Goal: Transaction & Acquisition: Purchase product/service

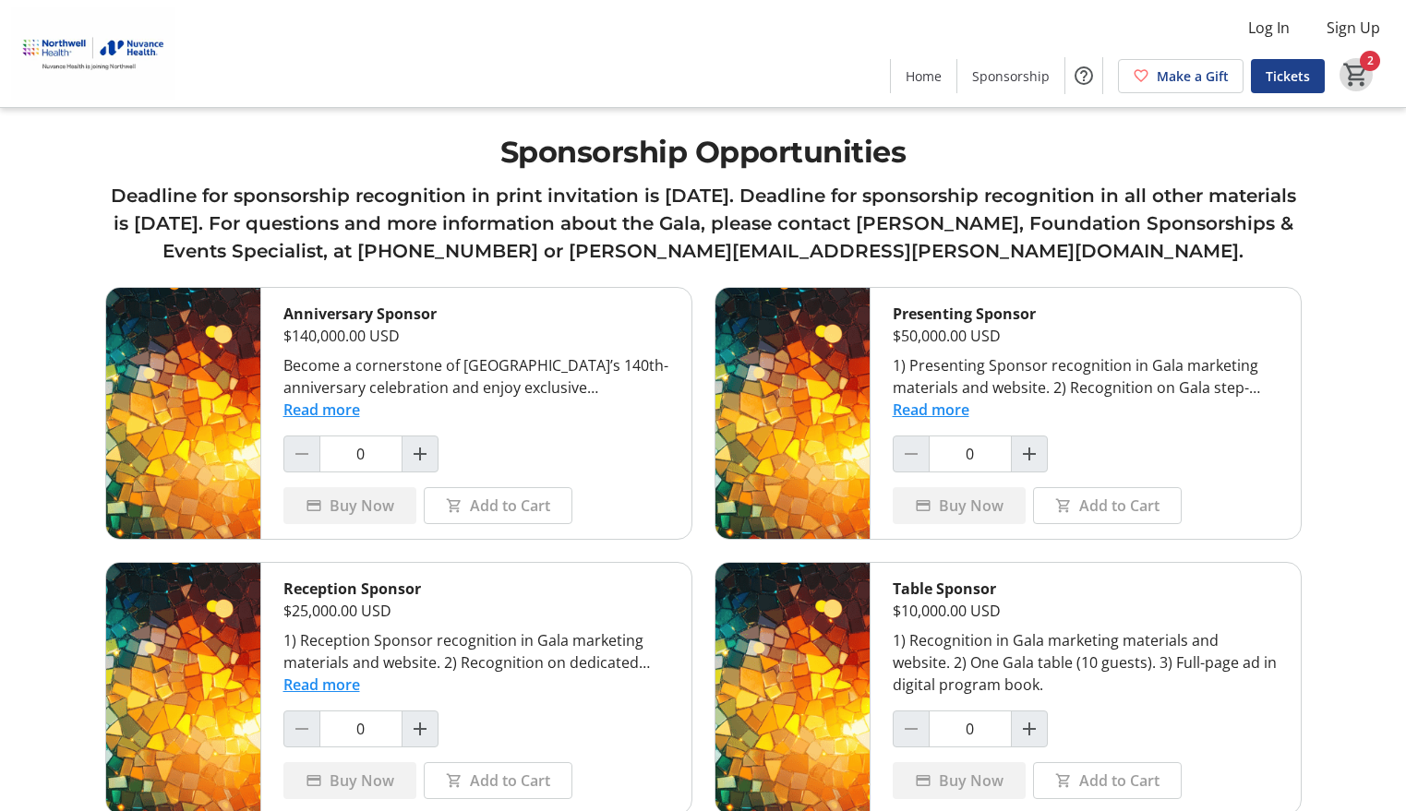
click at [1354, 73] on mat-icon "2" at bounding box center [1356, 75] width 28 height 28
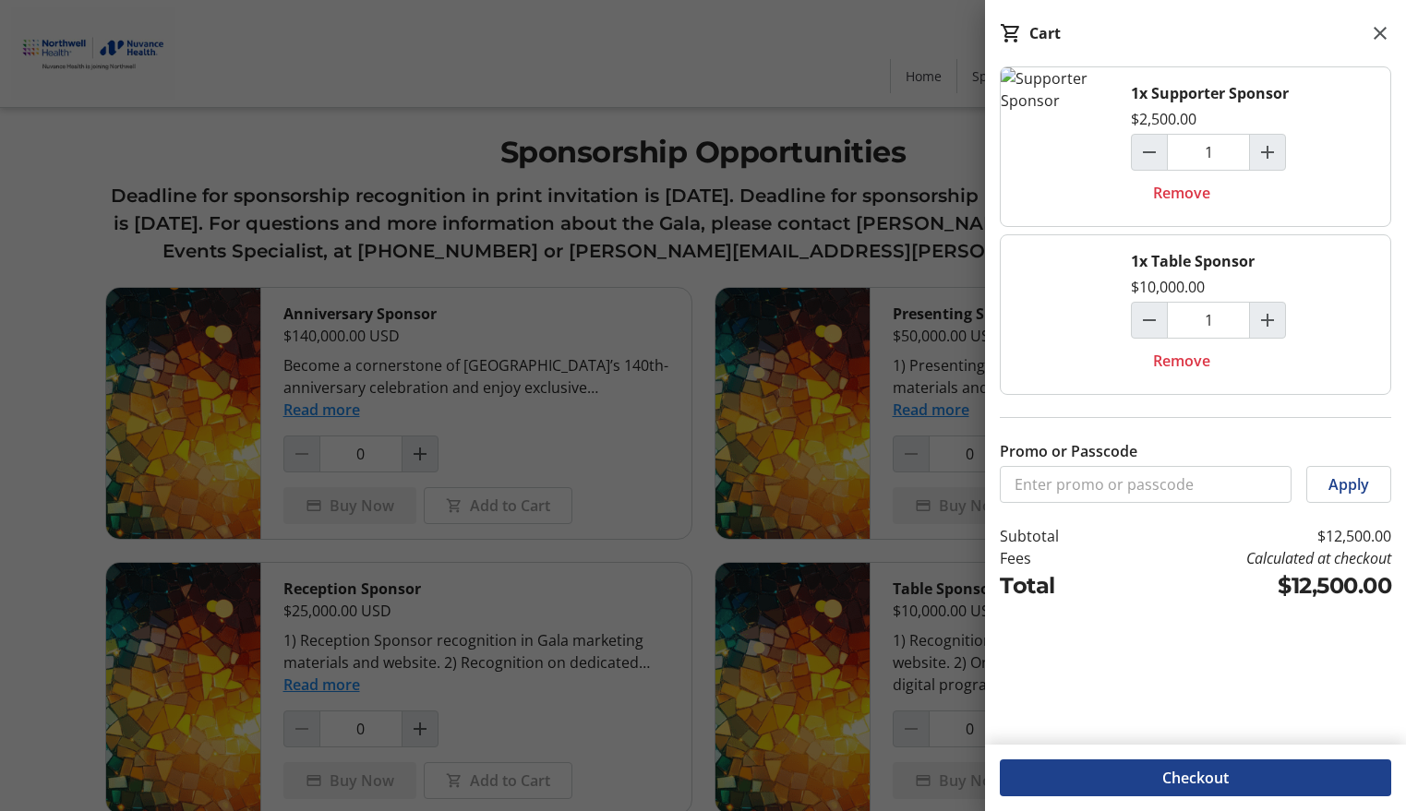
click at [1356, 292] on div "1x Table Sponsor $10,000.00 1 Remove" at bounding box center [1253, 314] width 274 height 159
click at [1338, 198] on div "1x Supporter Sponsor $2,500.00 1 Remove" at bounding box center [1253, 146] width 274 height 159
drag, startPoint x: 969, startPoint y: 137, endPoint x: 1129, endPoint y: 130, distance: 159.8
click at [980, 138] on div at bounding box center [703, 710] width 1406 height 1421
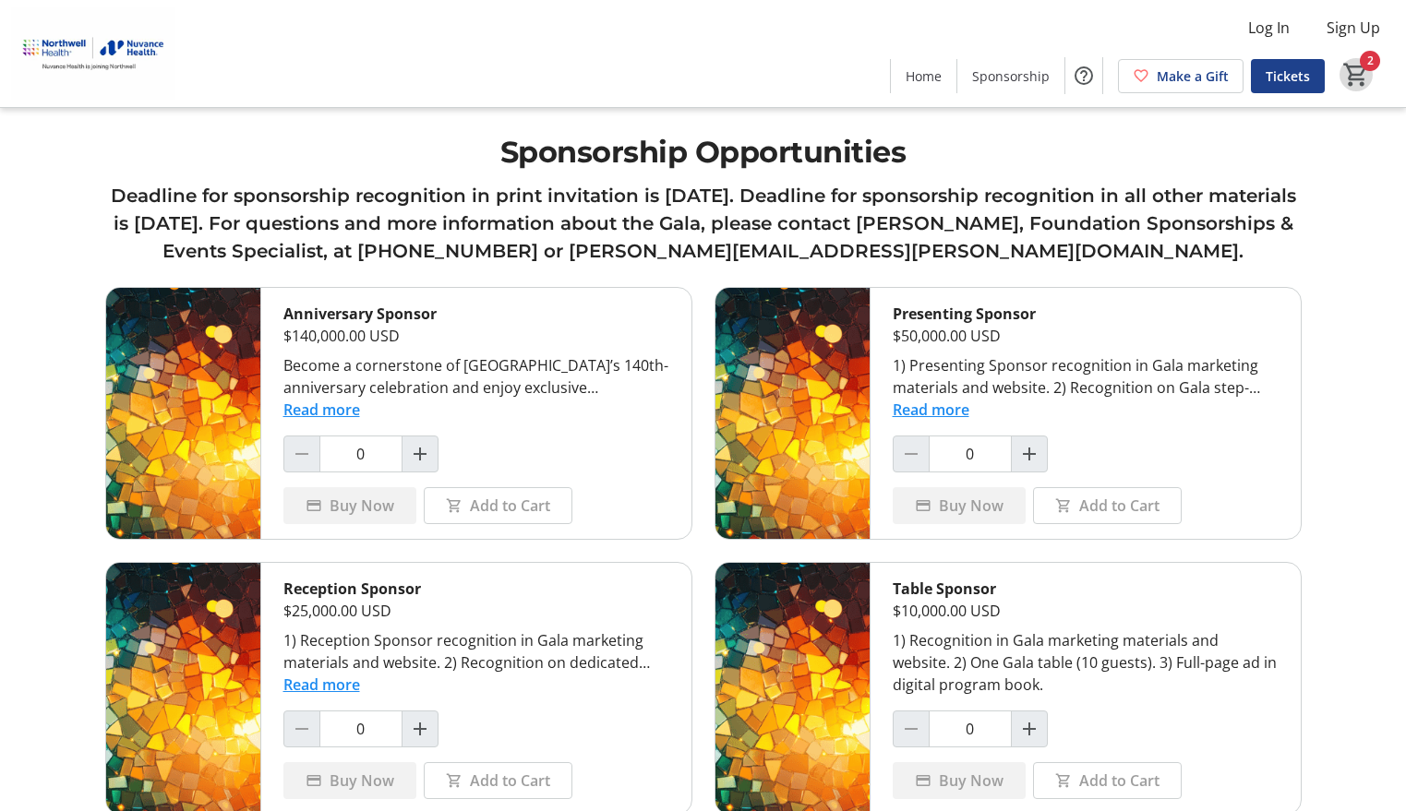
click at [1362, 68] on mat-icon "2" at bounding box center [1356, 75] width 28 height 28
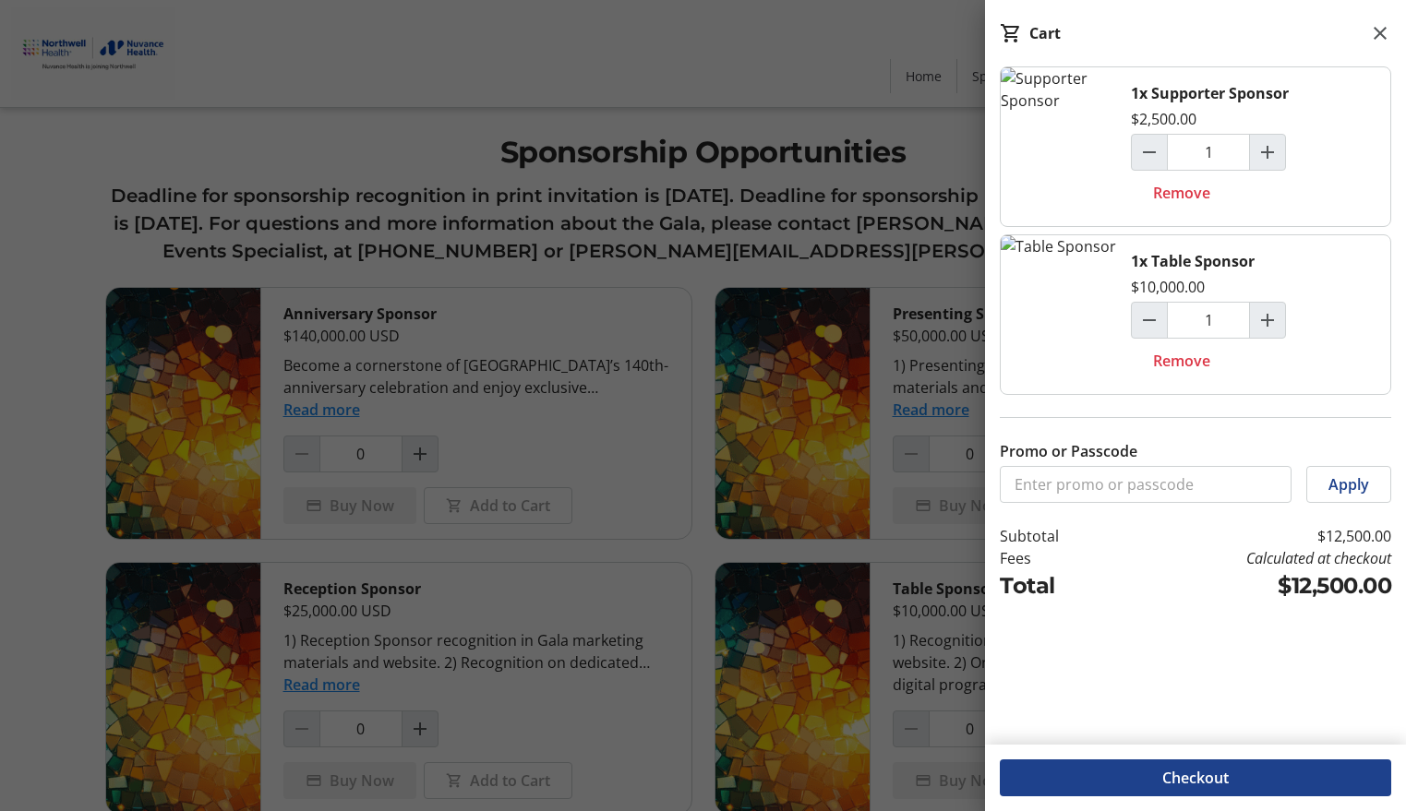
click at [1352, 117] on div "1x Supporter Sponsor $2,500.00 1 Remove" at bounding box center [1253, 146] width 274 height 159
click at [1345, 318] on div "1x Table Sponsor $10,000.00 1 Remove" at bounding box center [1253, 314] width 274 height 159
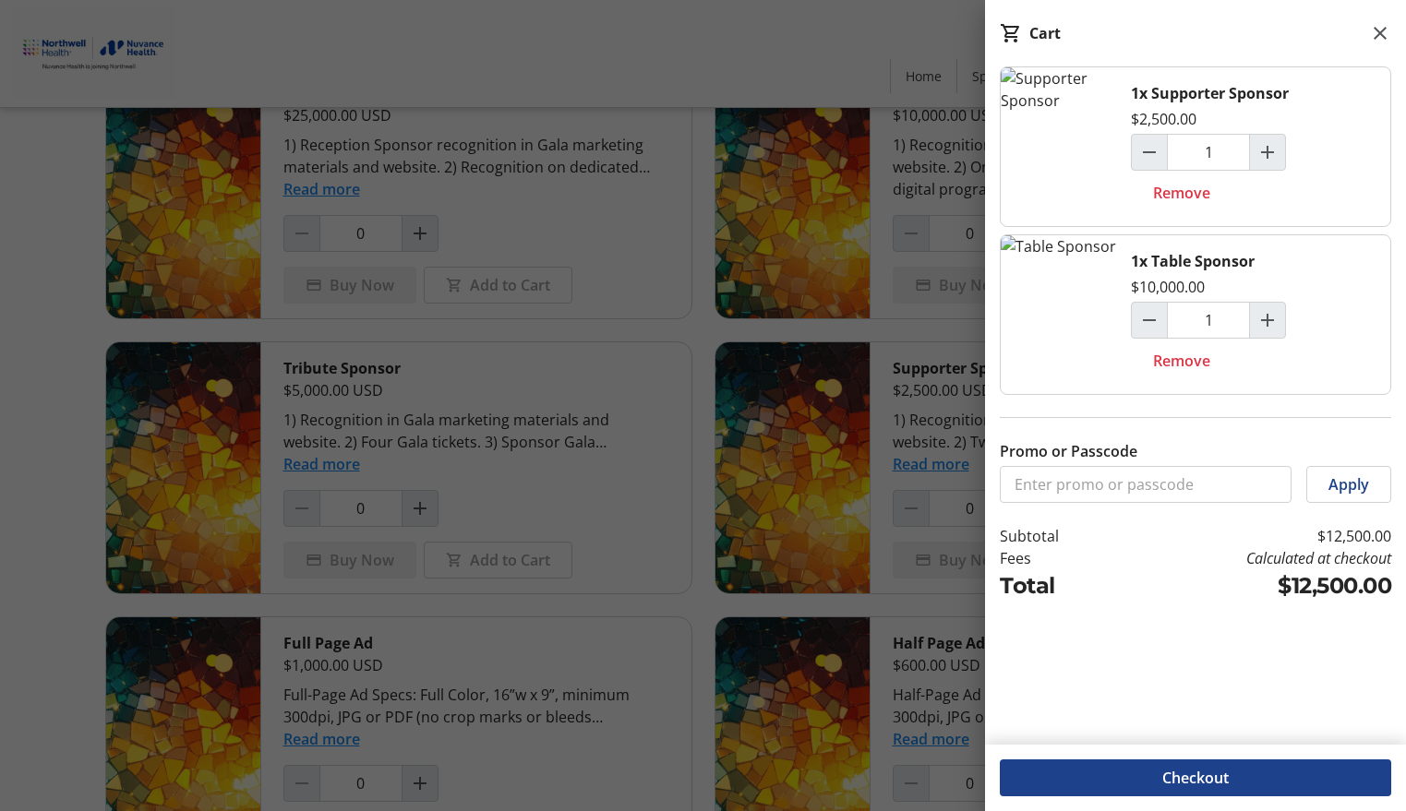
scroll to position [609, 0]
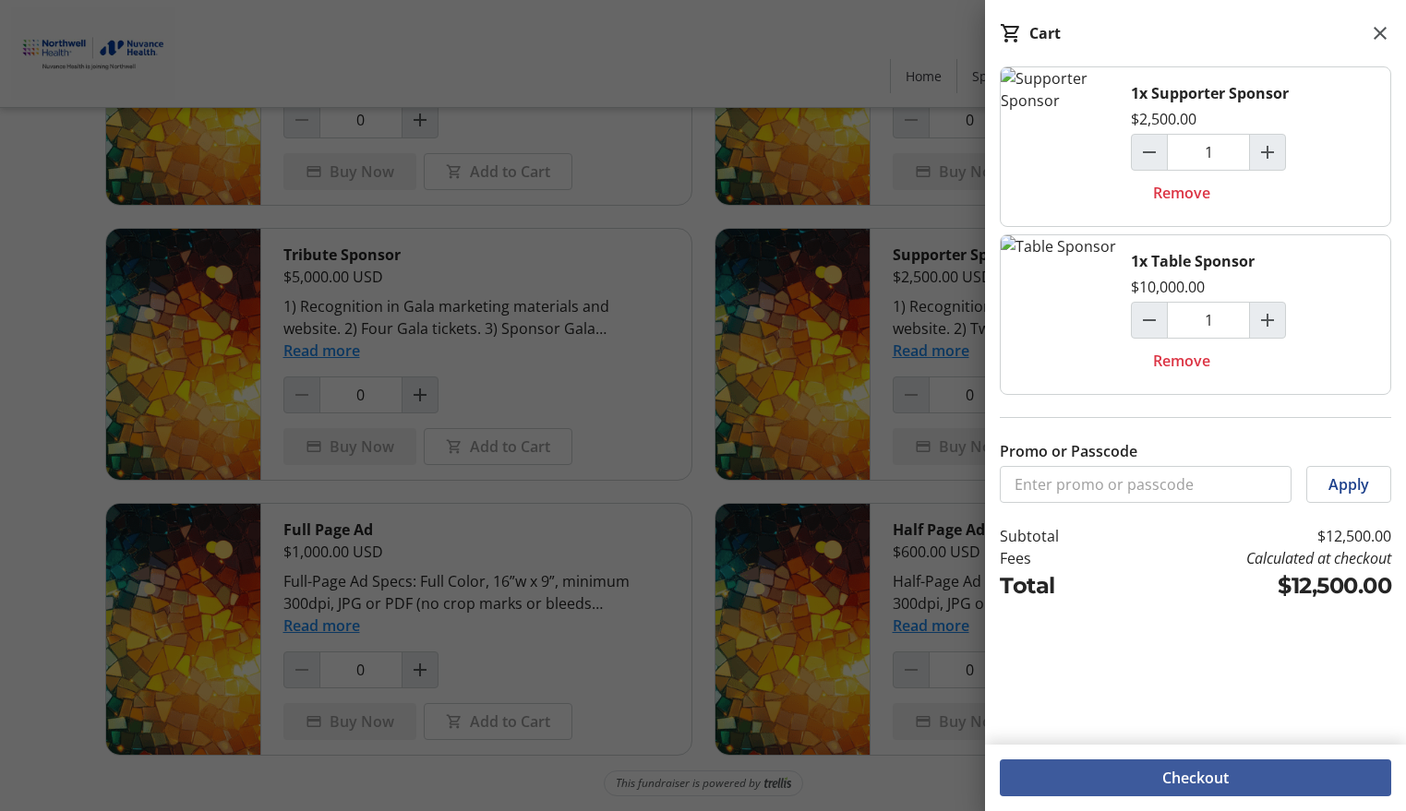
click at [1243, 763] on span at bounding box center [1195, 778] width 391 height 44
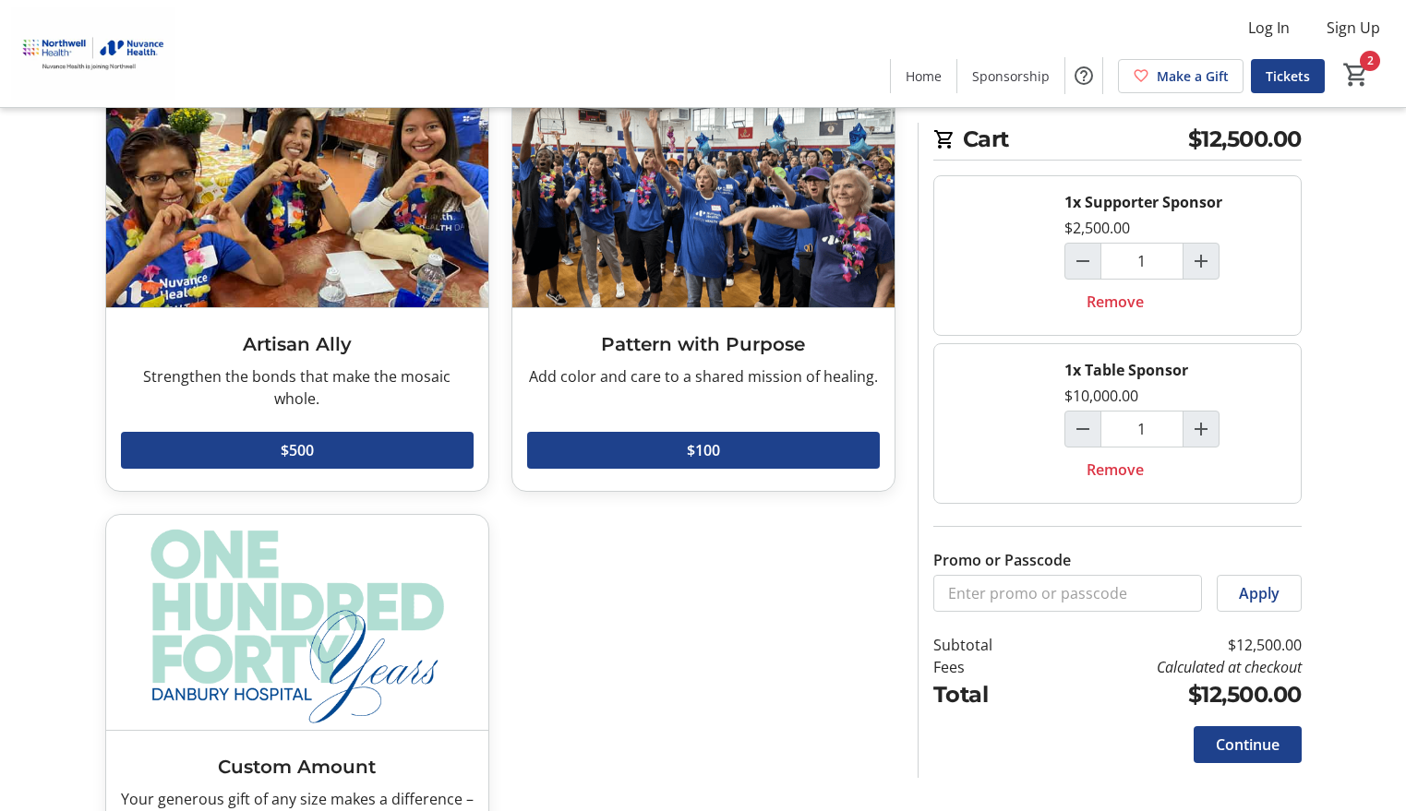
scroll to position [702, 0]
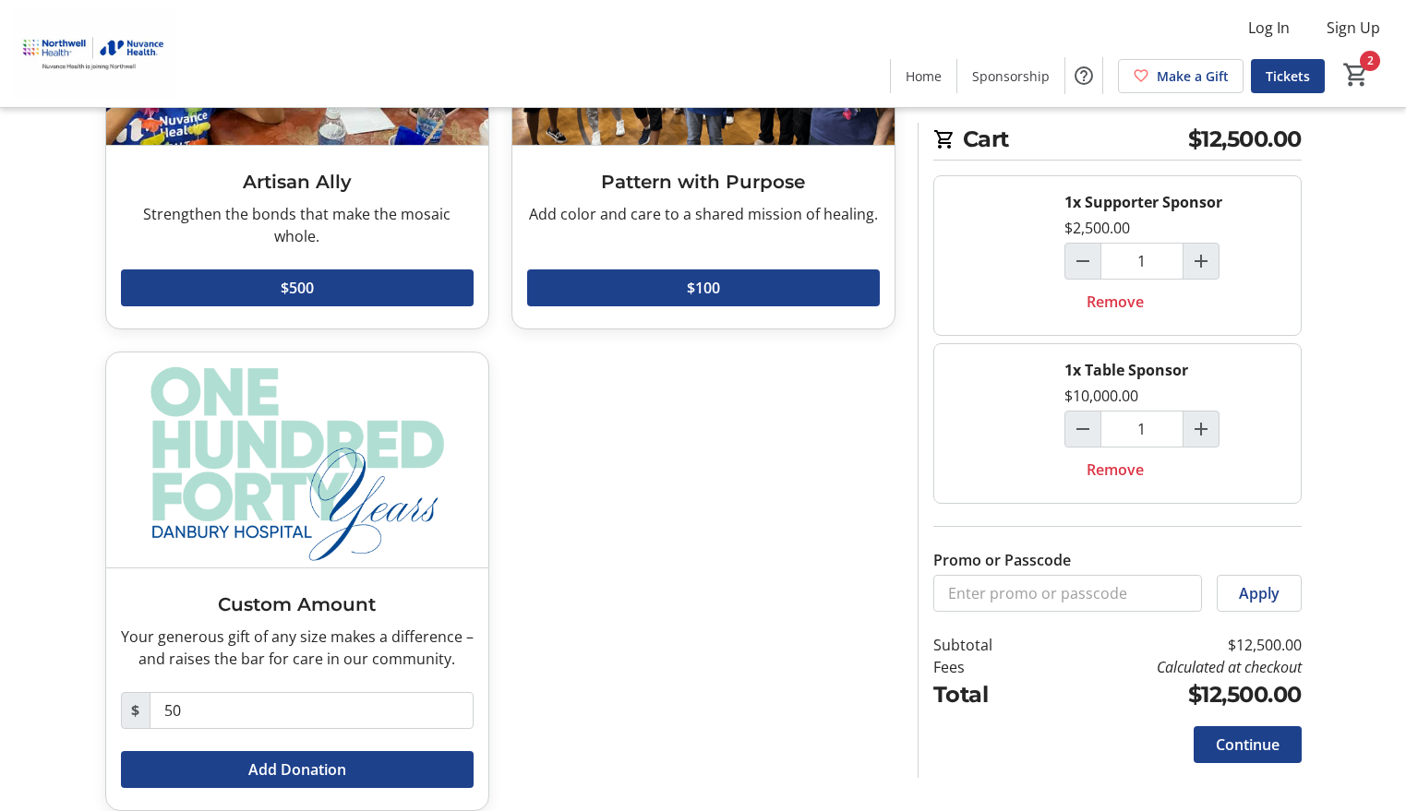
drag, startPoint x: 758, startPoint y: 473, endPoint x: 765, endPoint y: 479, distance: 9.8
drag, startPoint x: 765, startPoint y: 479, endPoint x: 767, endPoint y: 702, distance: 222.5
click at [767, 702] on div "Masterpiece Maker Champion programs that nourish and uplift the community. Read…" at bounding box center [500, 169] width 812 height 1327
click at [1249, 745] on span "Continue" at bounding box center [1248, 745] width 64 height 22
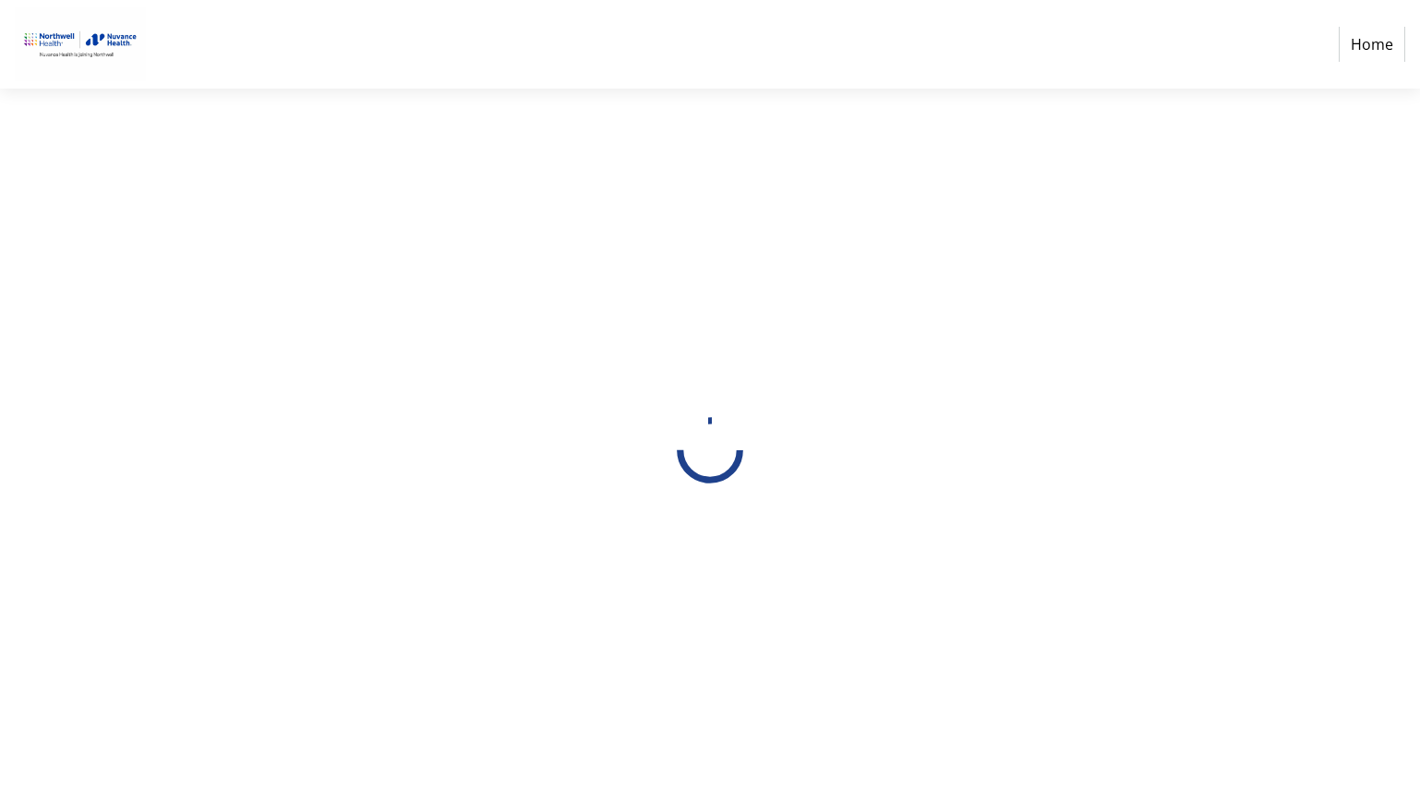
select select "US"
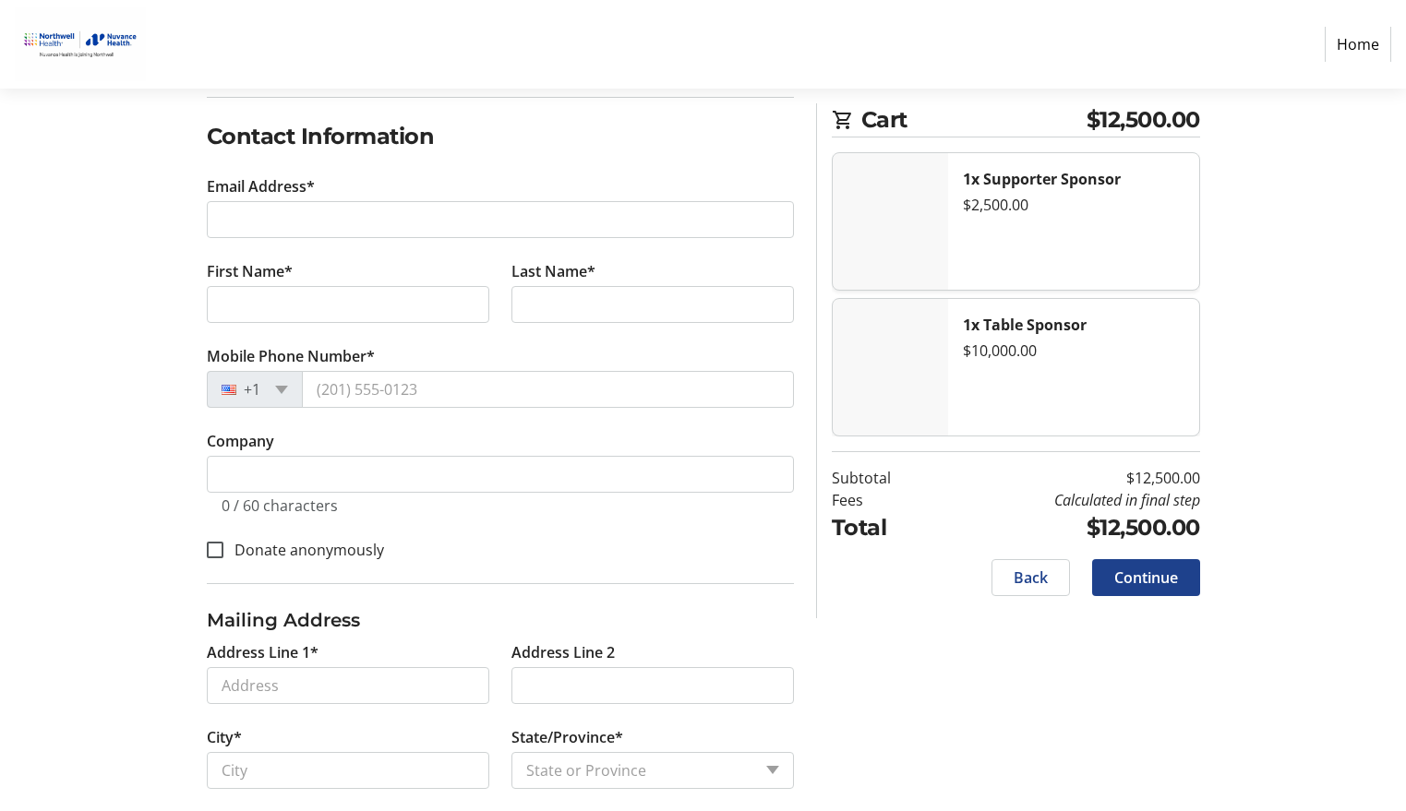
scroll to position [135, 0]
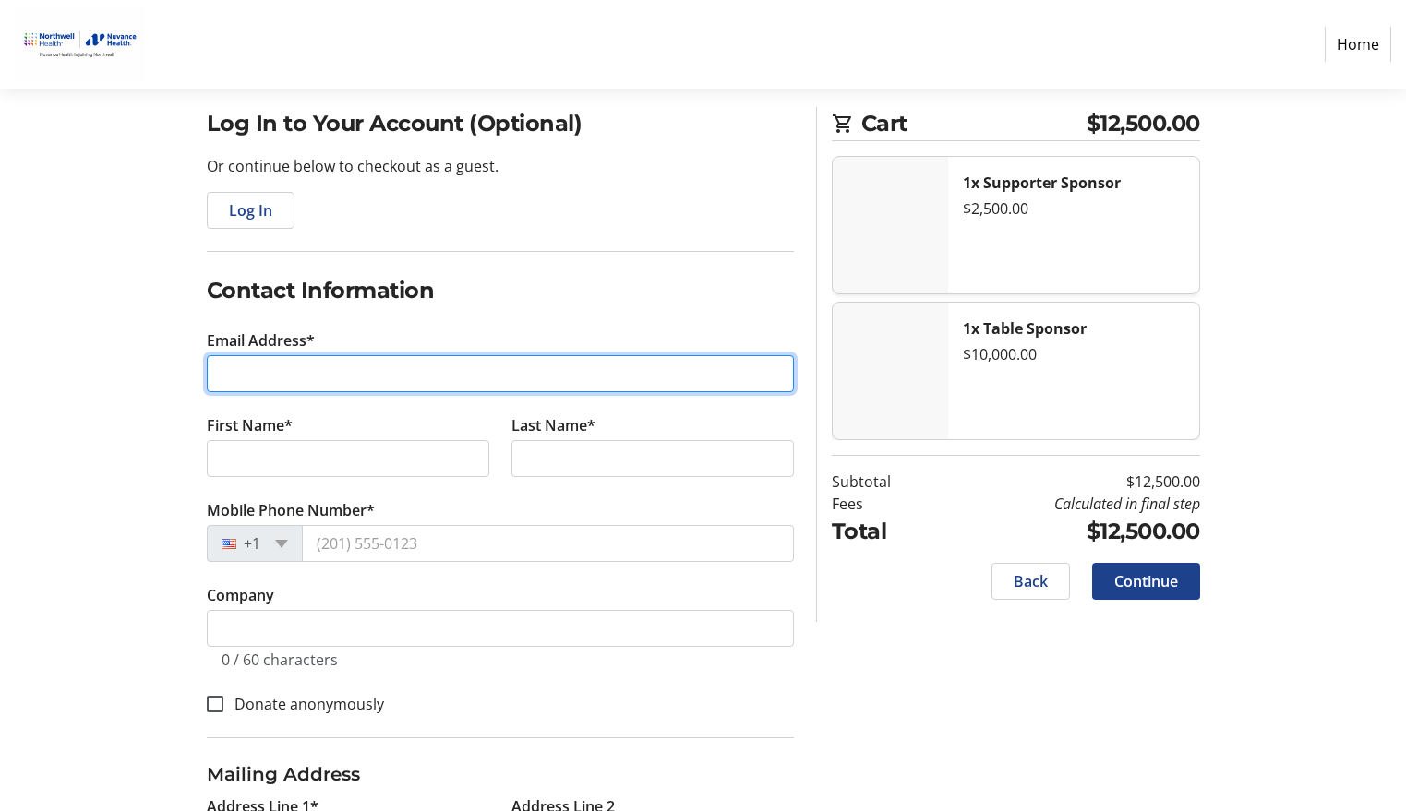
click at [425, 383] on input "Email Address*" at bounding box center [500, 373] width 587 height 37
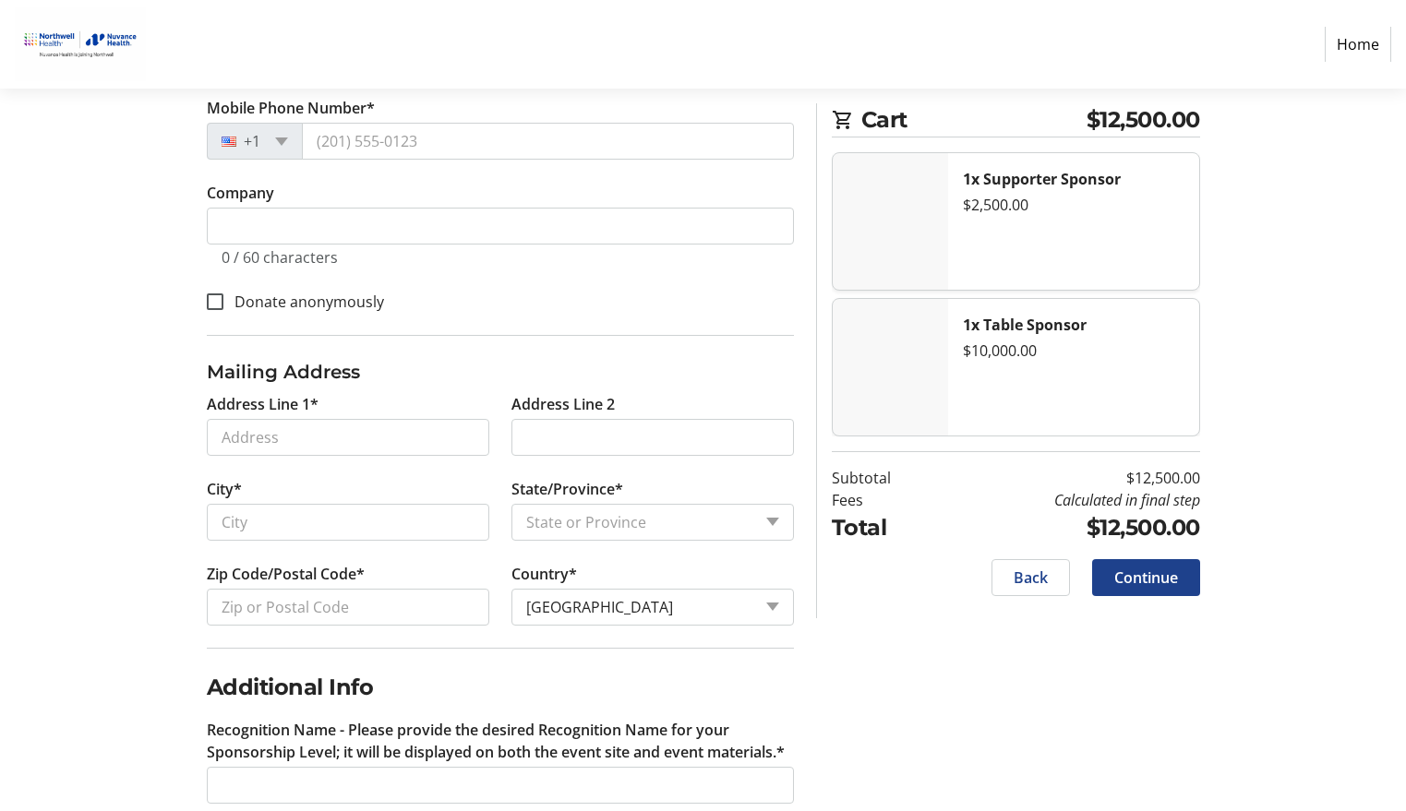
scroll to position [596, 0]
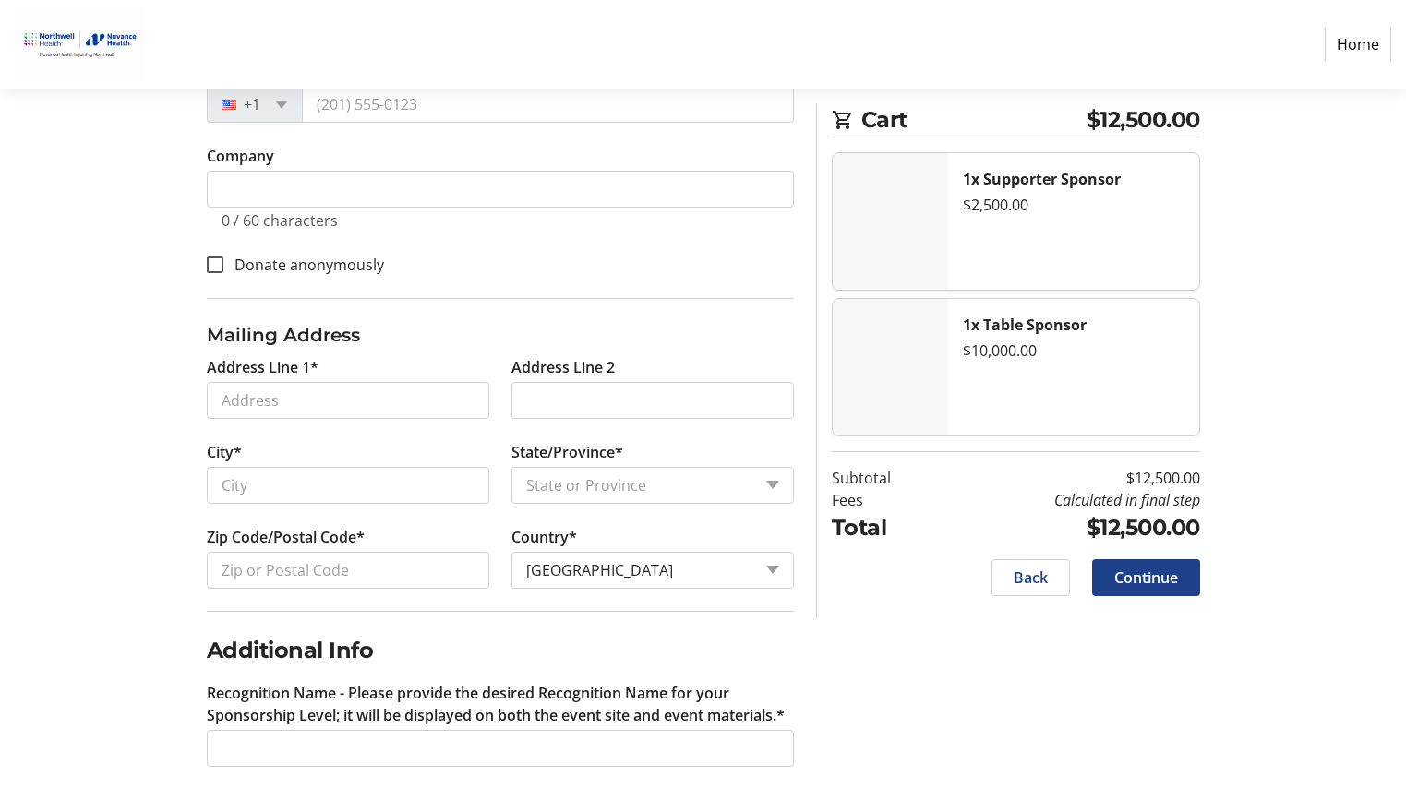
click at [823, 66] on nav "Home" at bounding box center [703, 44] width 1406 height 89
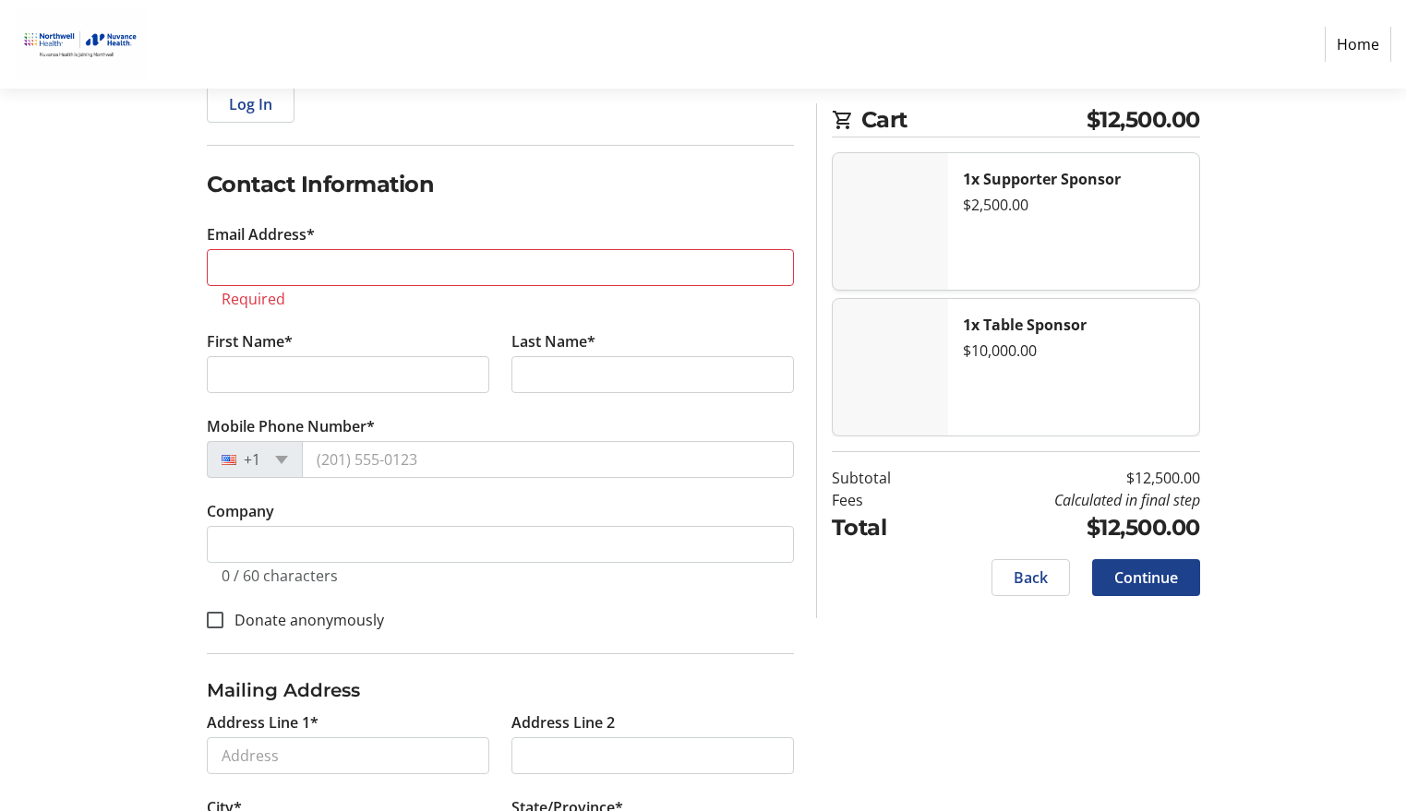
scroll to position [0, 0]
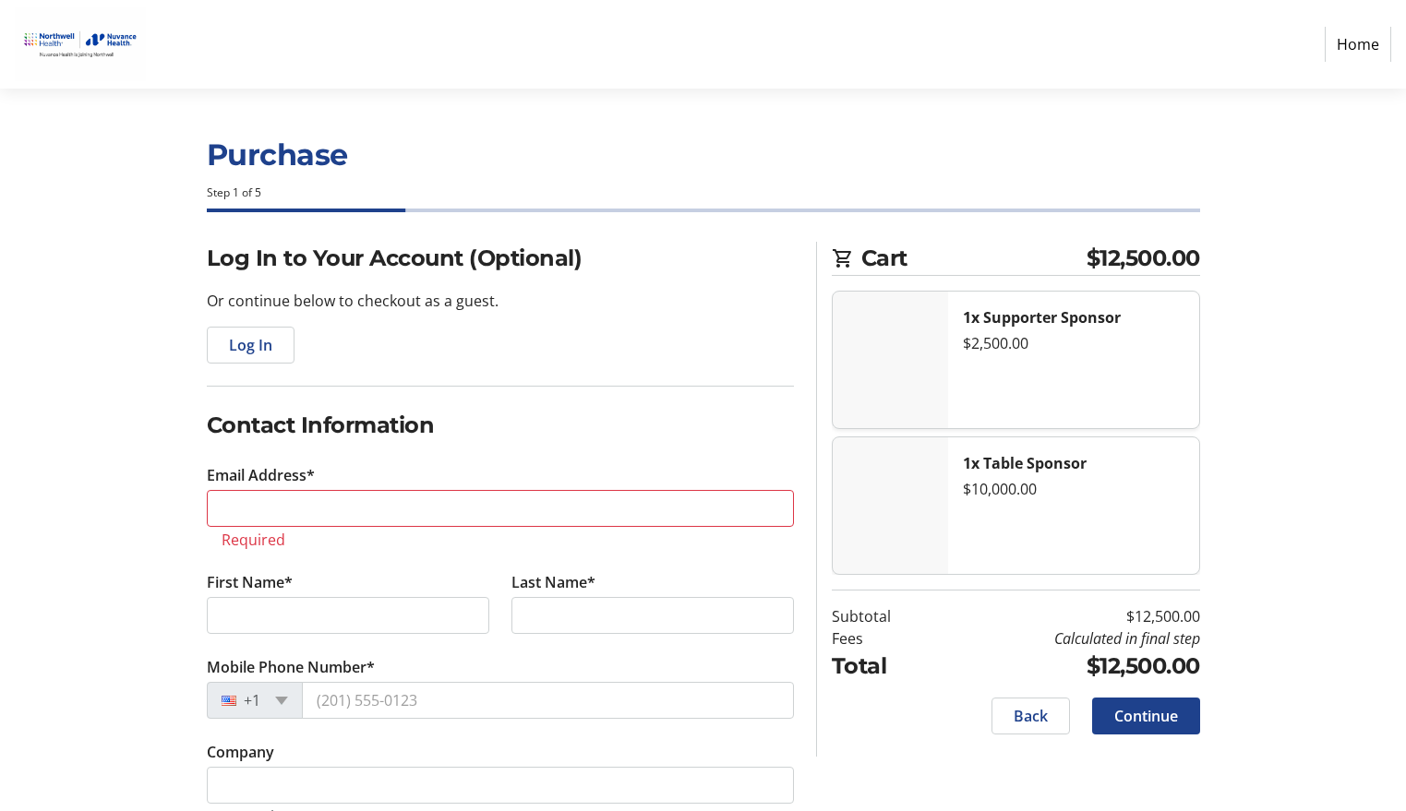
click at [1372, 52] on link "Home" at bounding box center [1358, 44] width 66 height 35
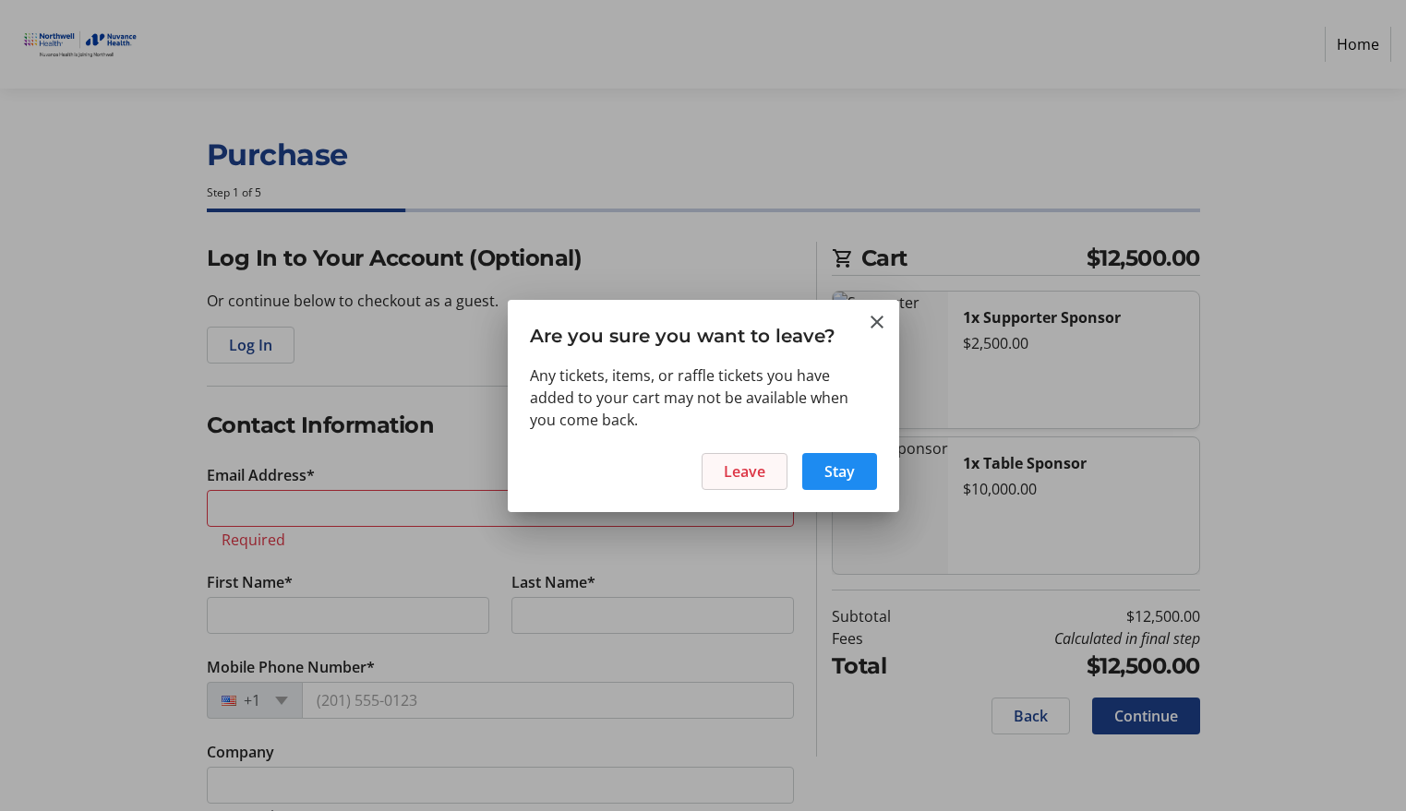
click at [748, 484] on span at bounding box center [744, 472] width 84 height 44
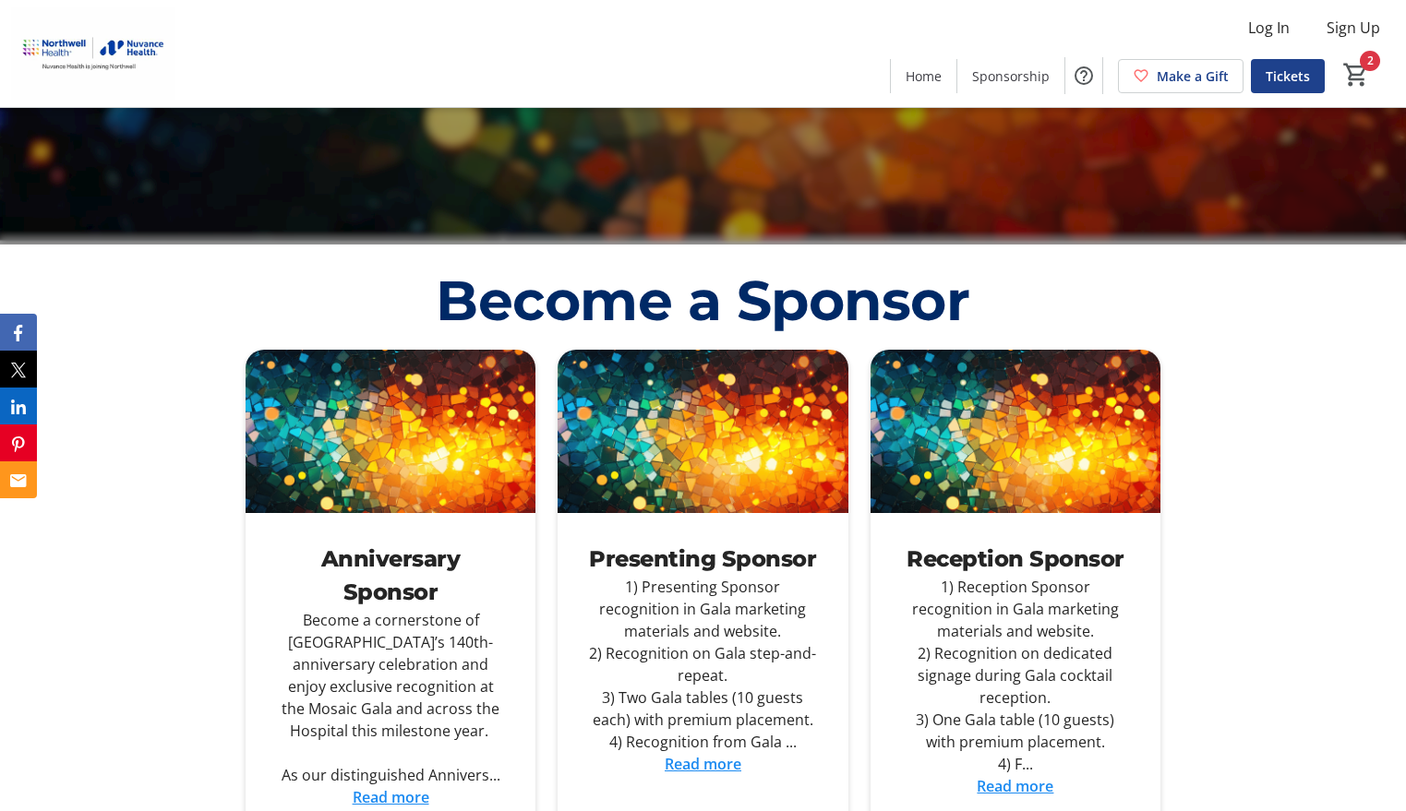
scroll to position [616, 0]
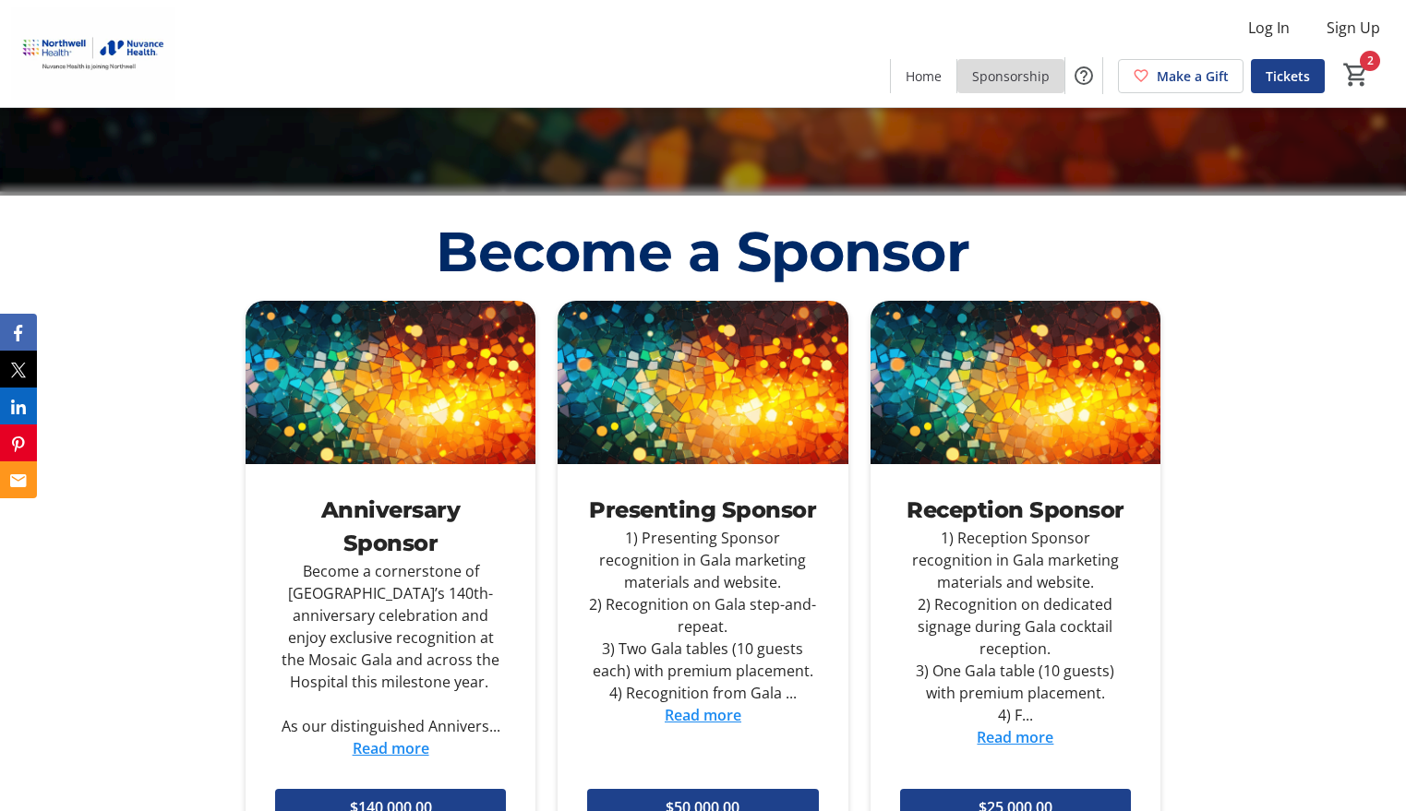
click at [1021, 83] on span "Sponsorship" at bounding box center [1011, 75] width 78 height 19
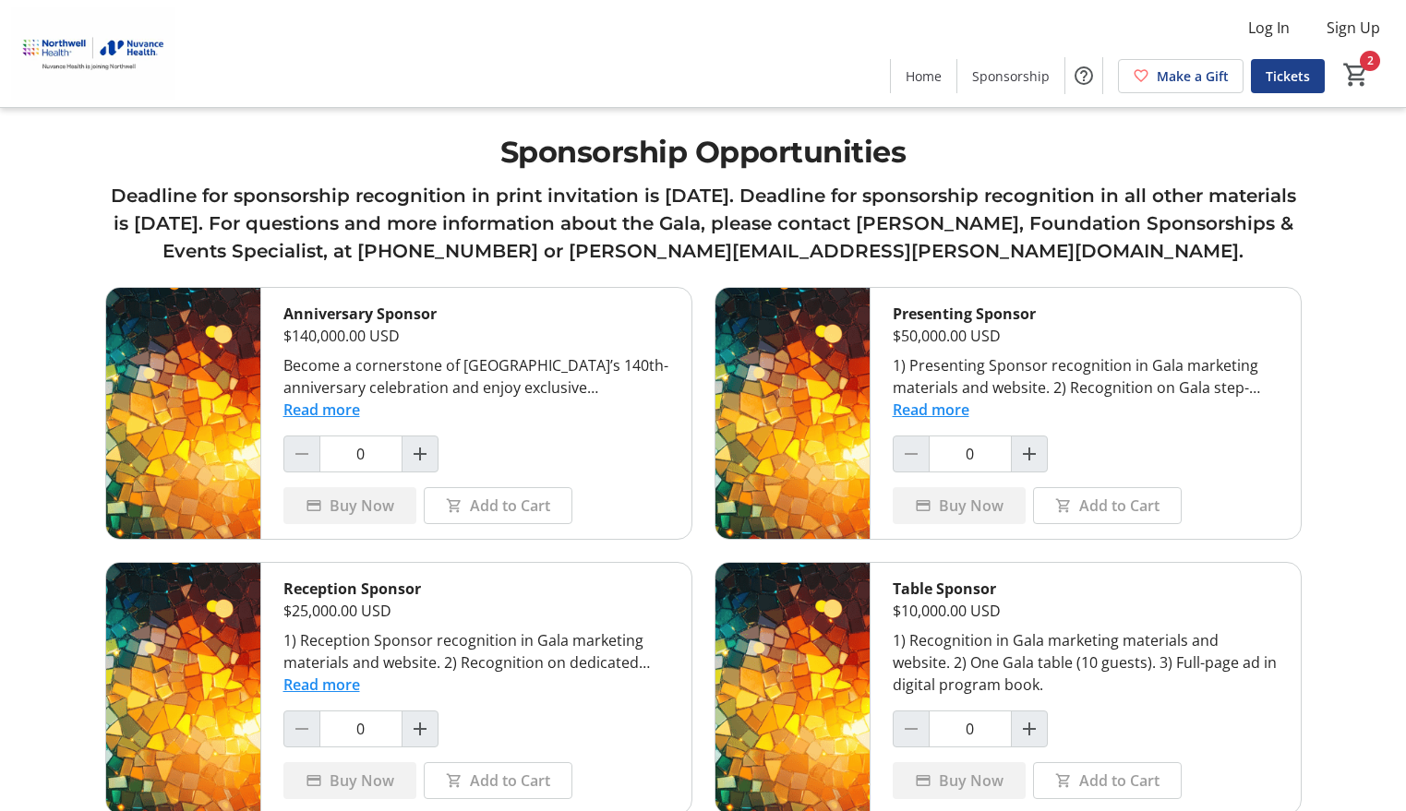
click at [1233, 218] on h3 "Deadline for sponsorship recognition in print invitation is August 1. Deadline …" at bounding box center [703, 223] width 1196 height 83
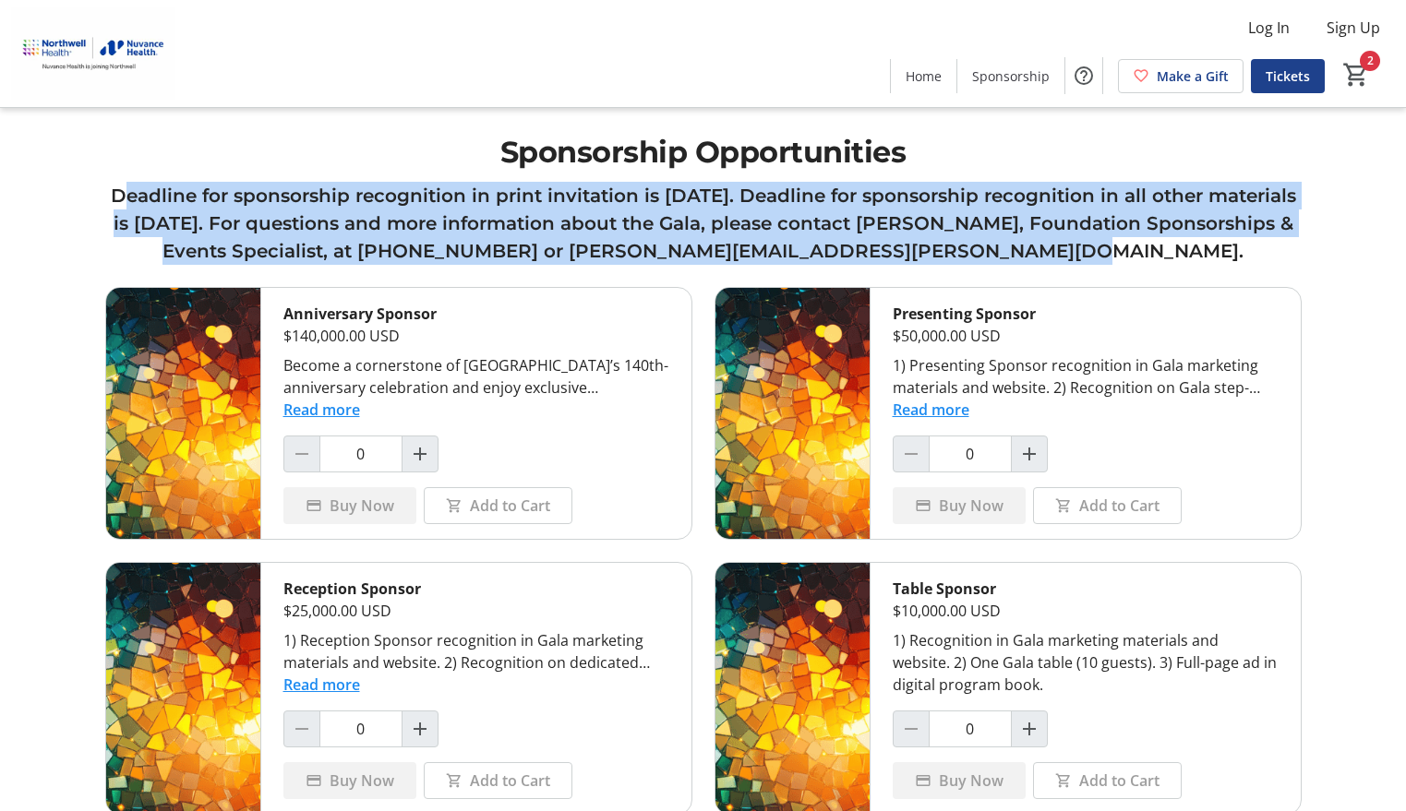
drag, startPoint x: 1169, startPoint y: 258, endPoint x: 105, endPoint y: 199, distance: 1064.9
click at [105, 199] on h3 "Deadline for sponsorship recognition in print invitation is August 1. Deadline …" at bounding box center [703, 223] width 1196 height 83
click at [306, 227] on h3 "Deadline for sponsorship recognition in print invitation is August 1. Deadline …" at bounding box center [703, 223] width 1196 height 83
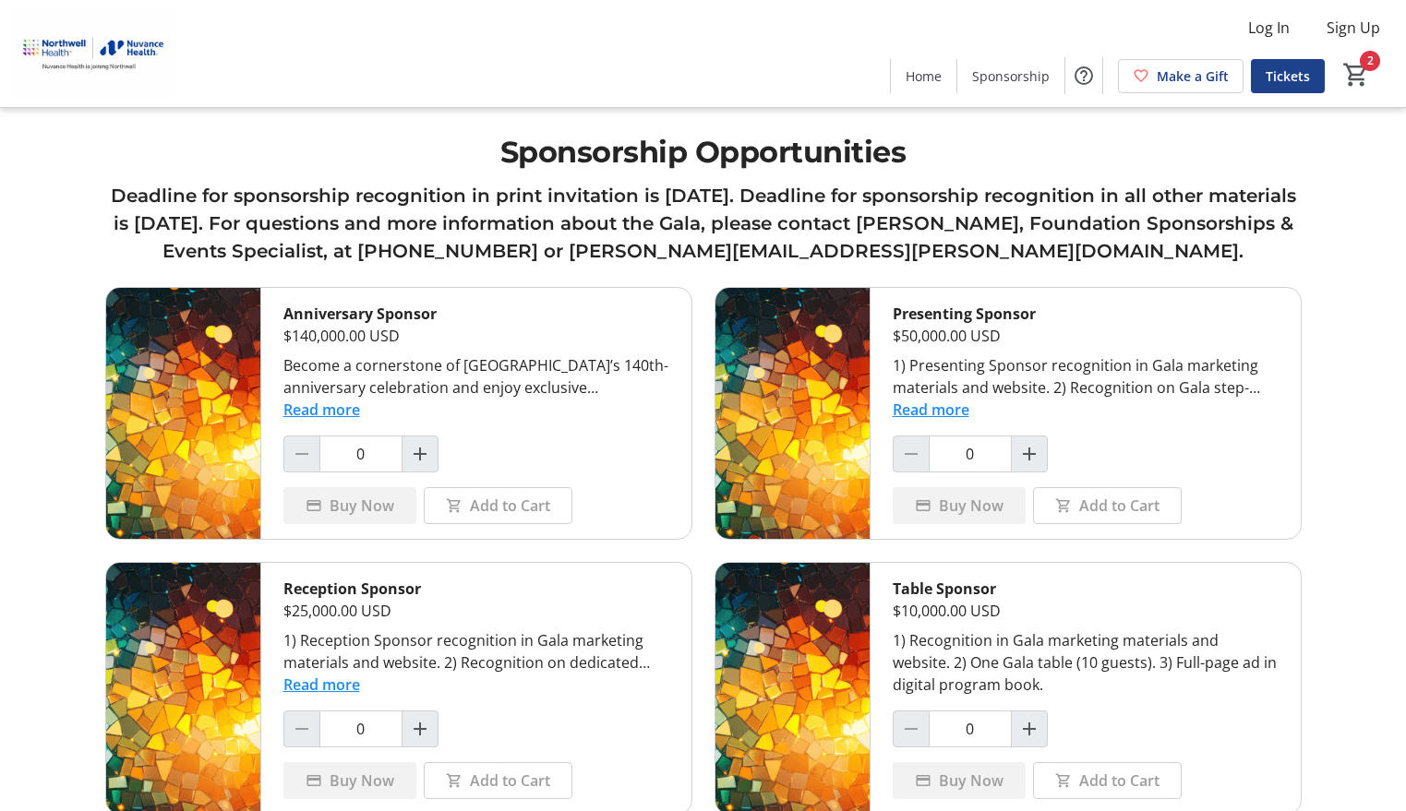
scroll to position [609, 0]
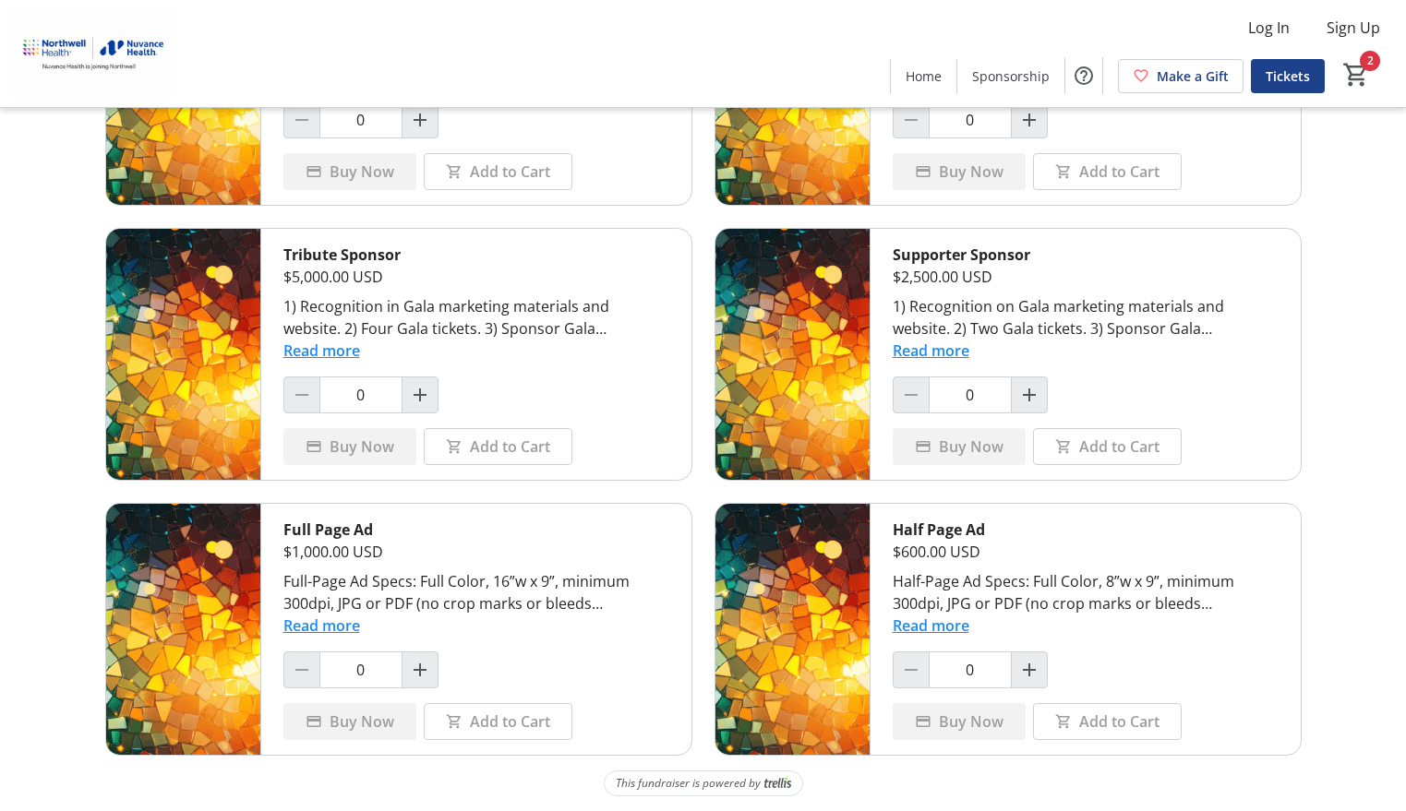
click at [945, 625] on button "Read more" at bounding box center [931, 626] width 77 height 22
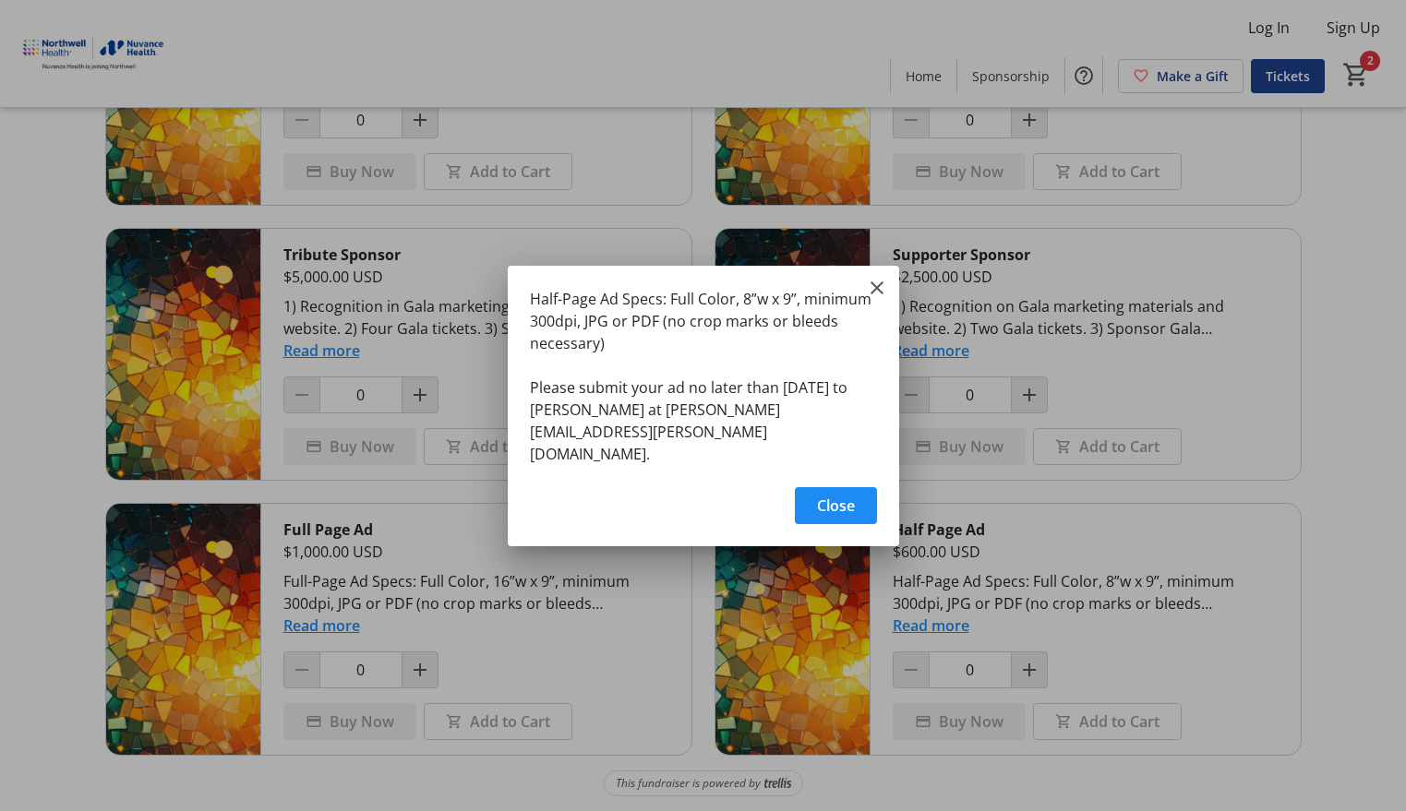
scroll to position [0, 0]
click at [871, 299] on mat-icon "Close" at bounding box center [877, 288] width 22 height 22
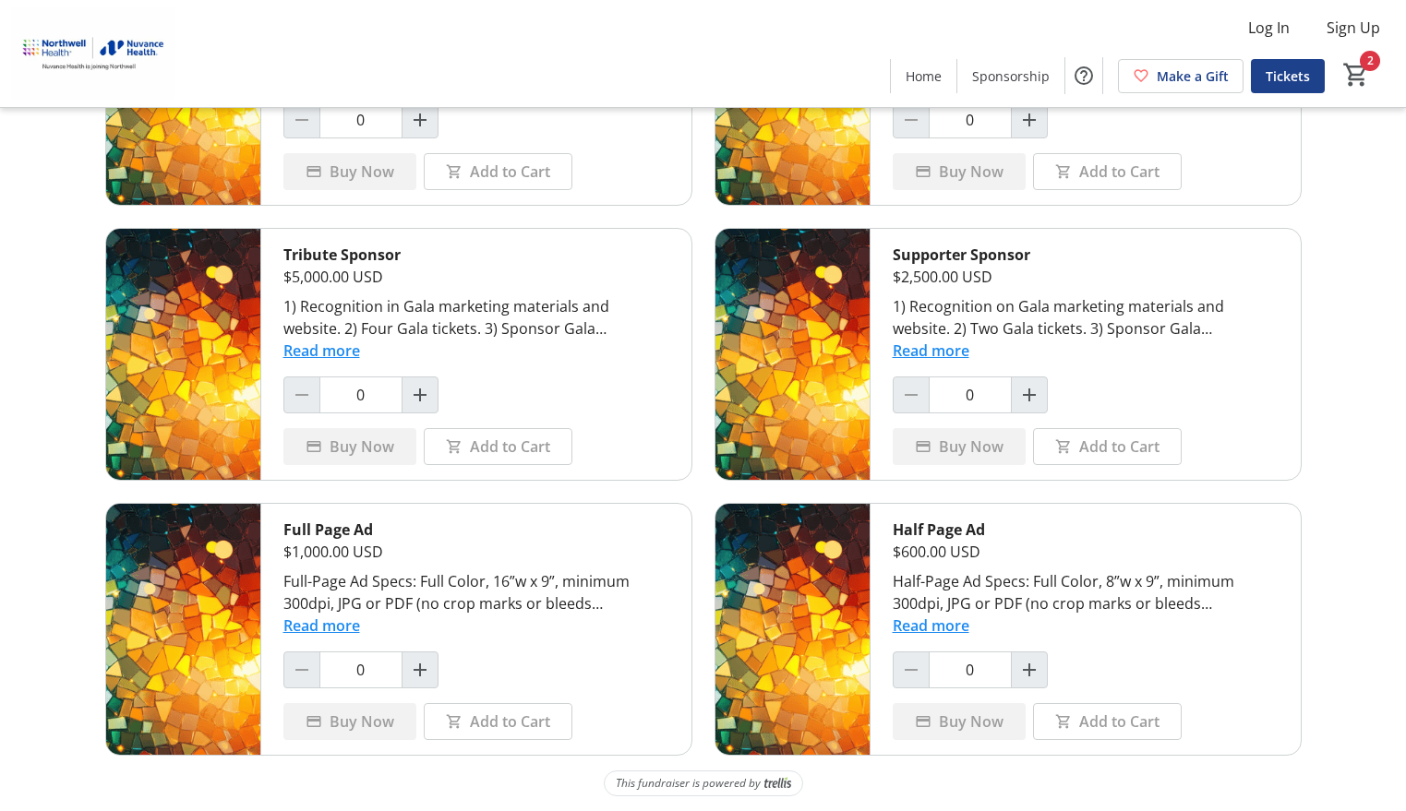
click at [955, 356] on button "Read more" at bounding box center [931, 351] width 77 height 22
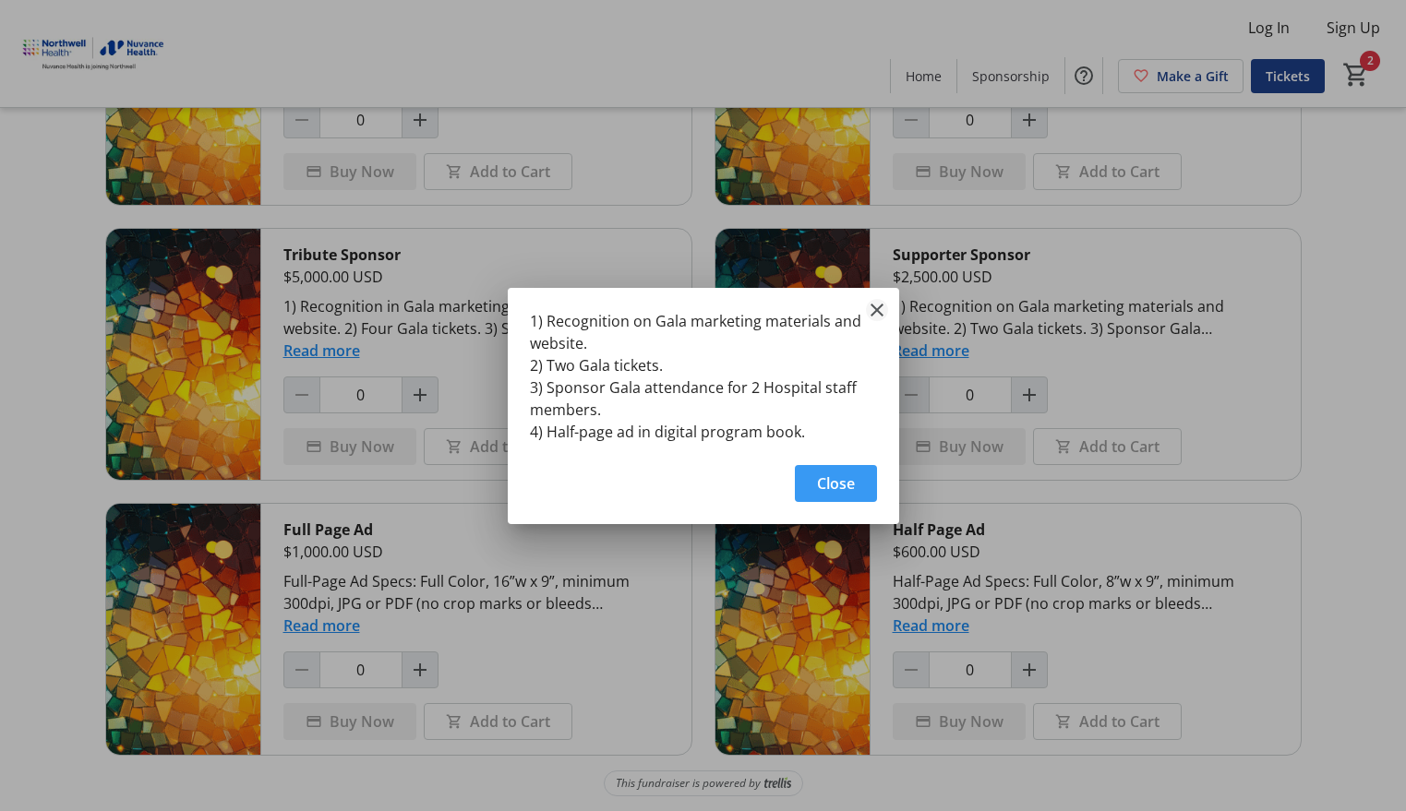
click at [878, 316] on mat-icon "Close" at bounding box center [877, 310] width 22 height 22
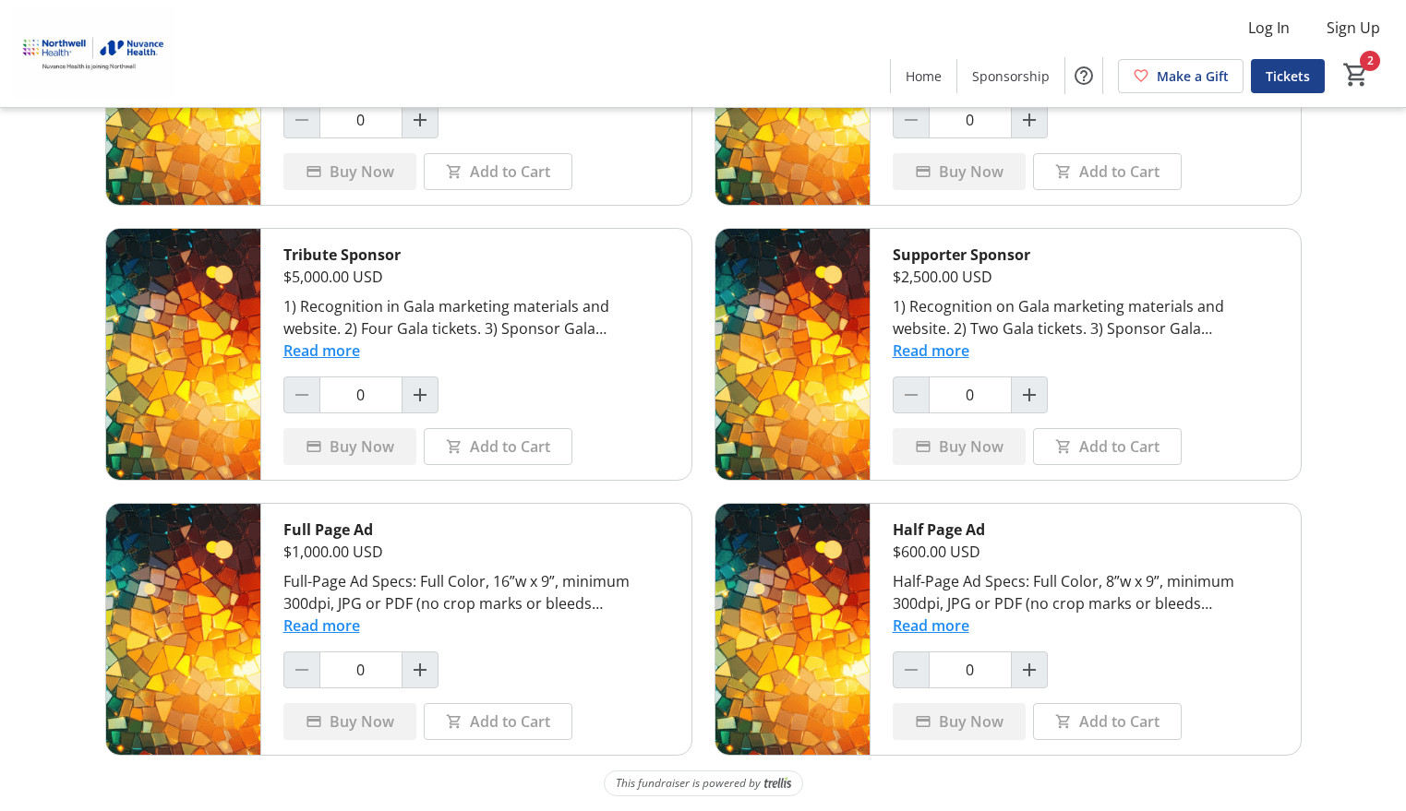
scroll to position [609, 0]
drag, startPoint x: 293, startPoint y: 338, endPoint x: 322, endPoint y: 360, distance: 36.9
click at [301, 352] on div "1) Recognition in Gala marketing materials and website. 2) Four Gala tickets. 3…" at bounding box center [476, 328] width 386 height 66
click at [322, 359] on button "Read more" at bounding box center [321, 351] width 77 height 22
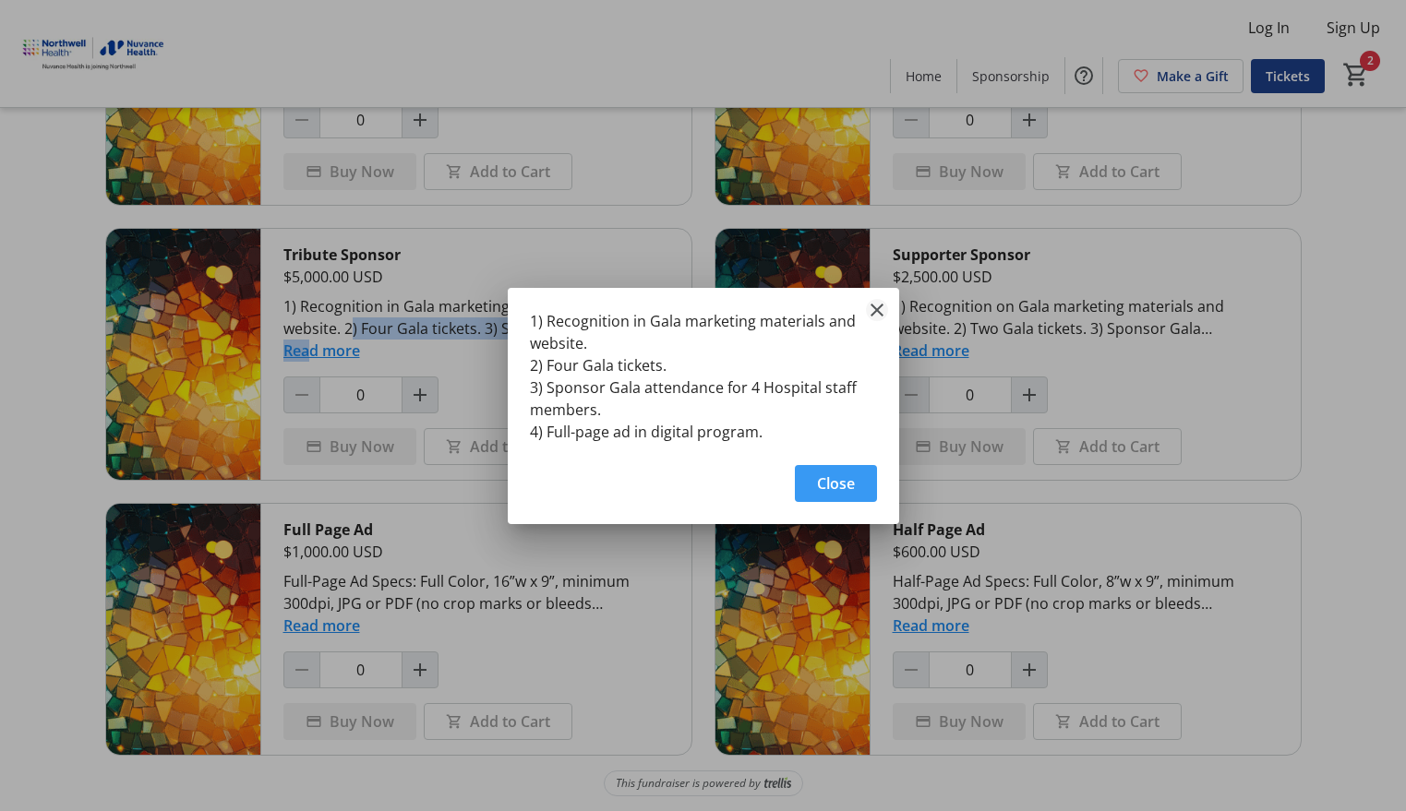
click at [870, 315] on mat-icon "Close" at bounding box center [877, 310] width 22 height 22
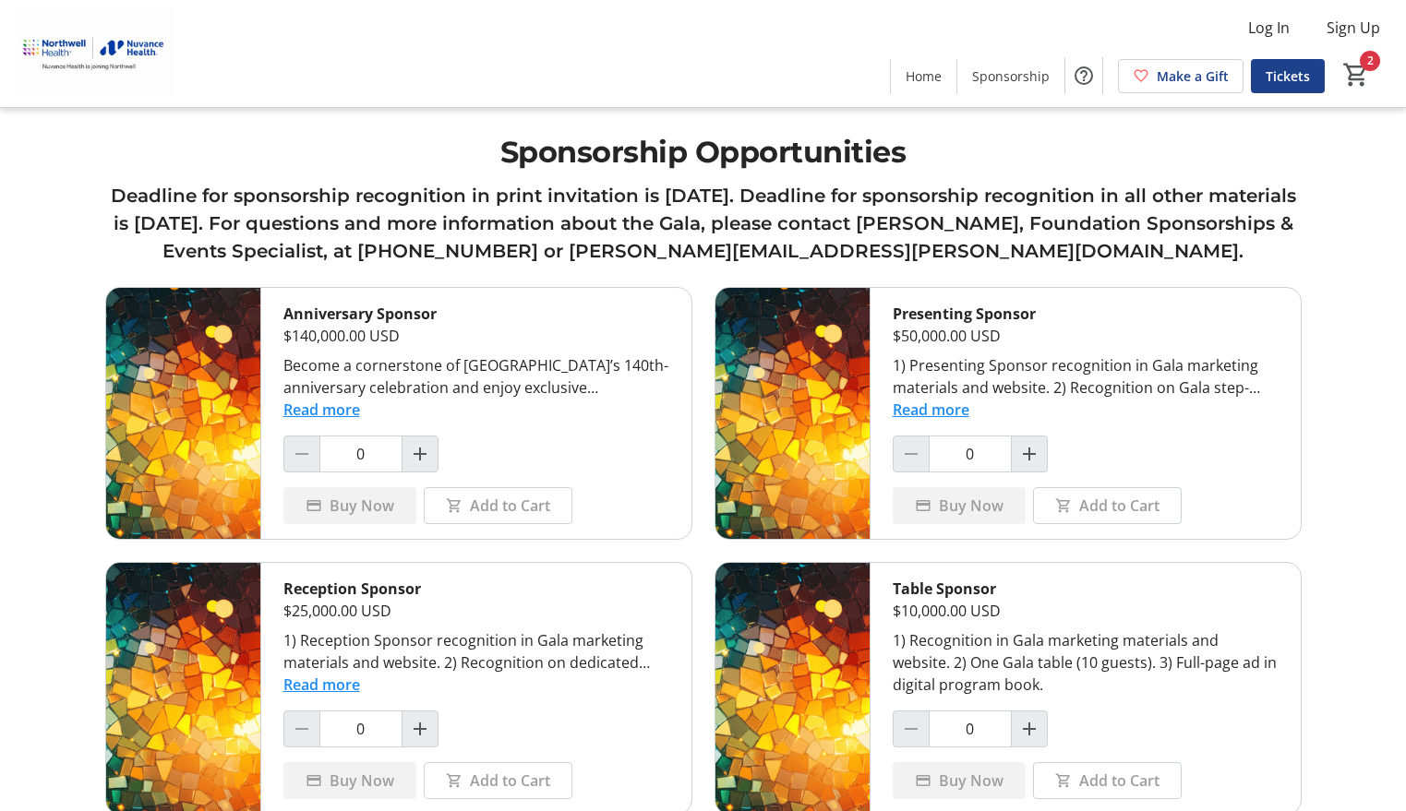
scroll to position [609, 0]
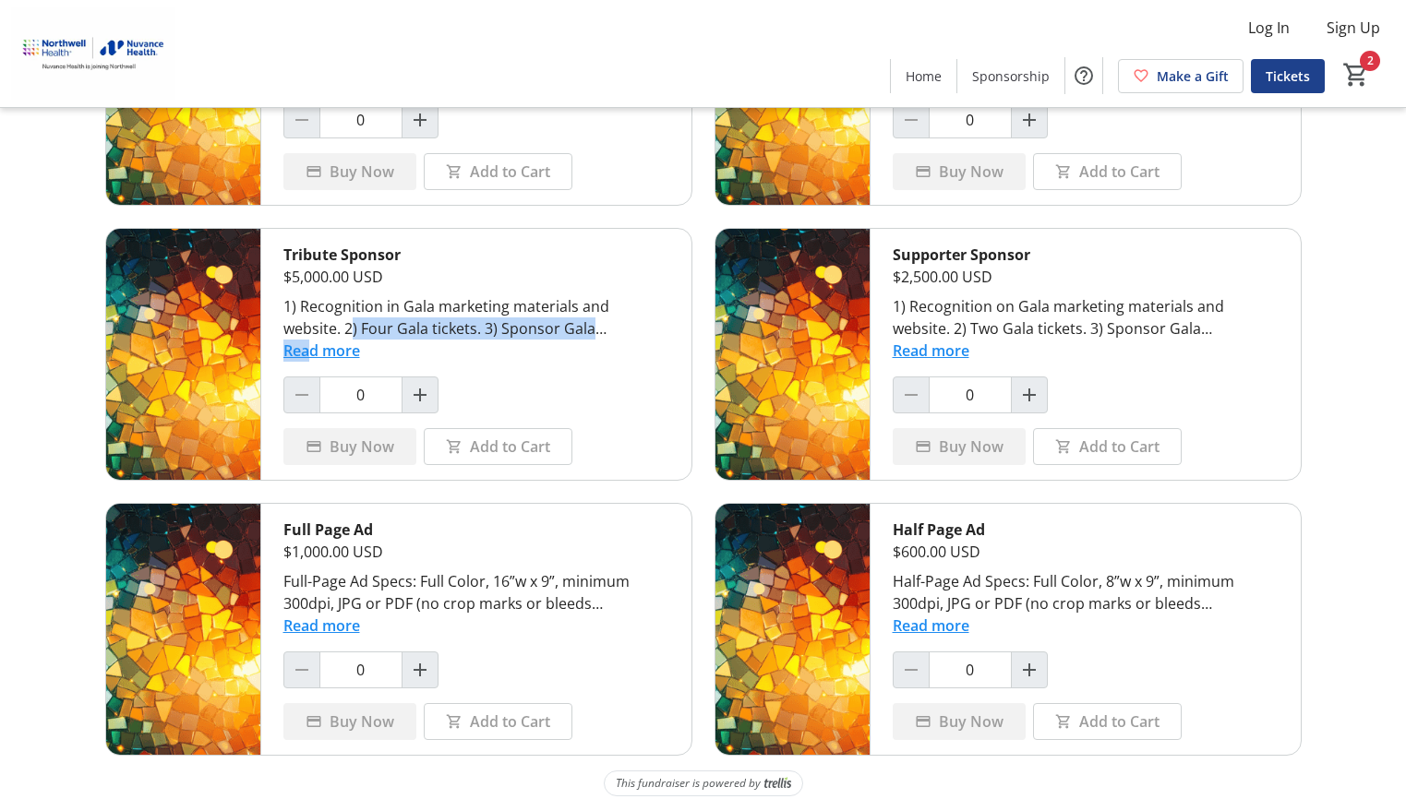
click at [1359, 607] on tr-shared-ui-items-page-ui "Sponsorship Opportunities Deadline for sponsorship recognition in print invitat…" at bounding box center [703, 101] width 1406 height 1421
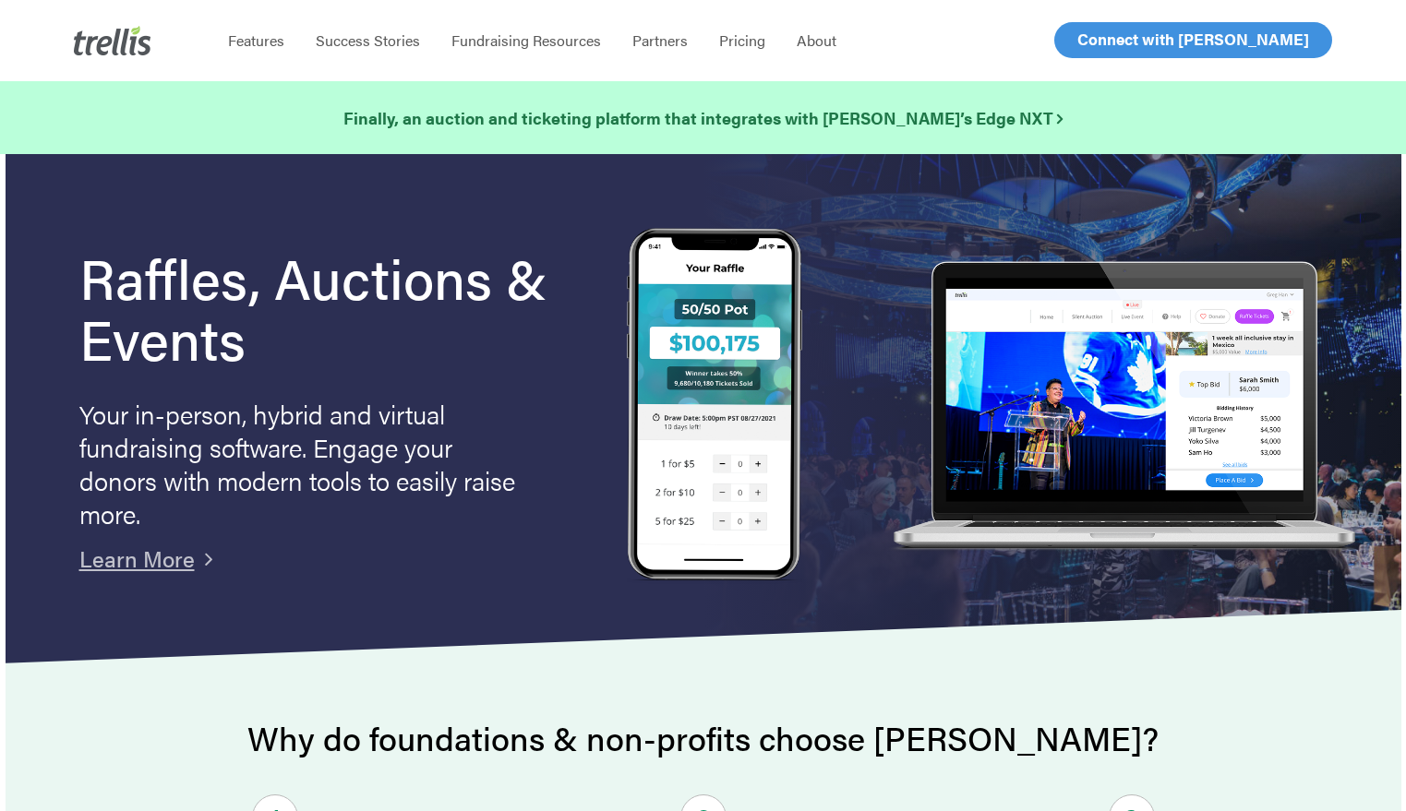
click at [1122, 37] on link "Log In" at bounding box center [1098, 40] width 72 height 34
